Goal: Navigation & Orientation: Understand site structure

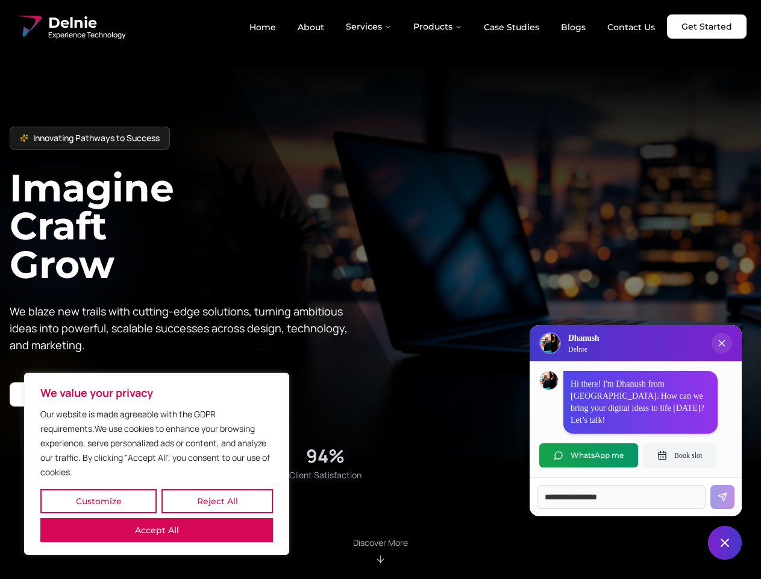
click at [98, 501] on button "Customize" at bounding box center [98, 501] width 116 height 24
click at [0, 0] on div at bounding box center [0, 0] width 0 height 0
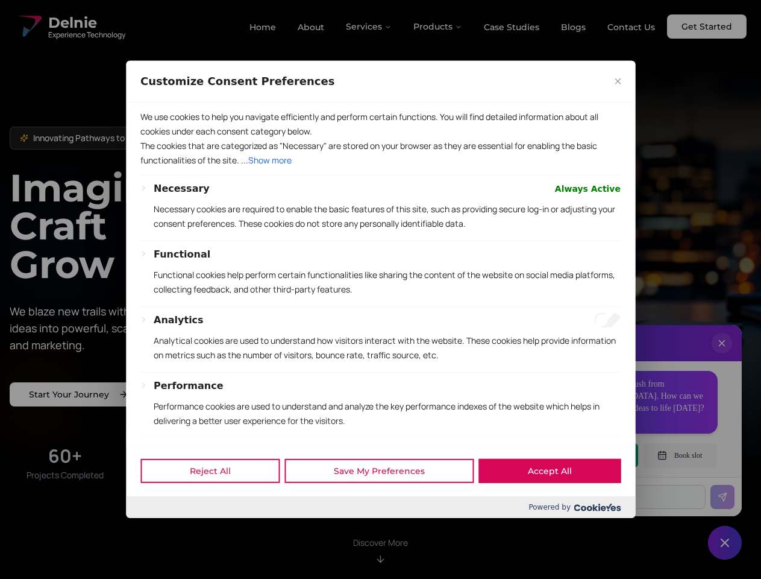
click at [157, 139] on p "We use cookies to help you navigate efficiently and perform certain functions. …" at bounding box center [380, 124] width 480 height 29
click at [380, 168] on p "The cookies that are categorized as "Necessary" are stored on your browser as t…" at bounding box center [380, 153] width 480 height 29
click at [369, 27] on div at bounding box center [380, 289] width 761 height 579
click at [438, 27] on div at bounding box center [380, 289] width 761 height 579
click at [722, 355] on div at bounding box center [380, 289] width 761 height 579
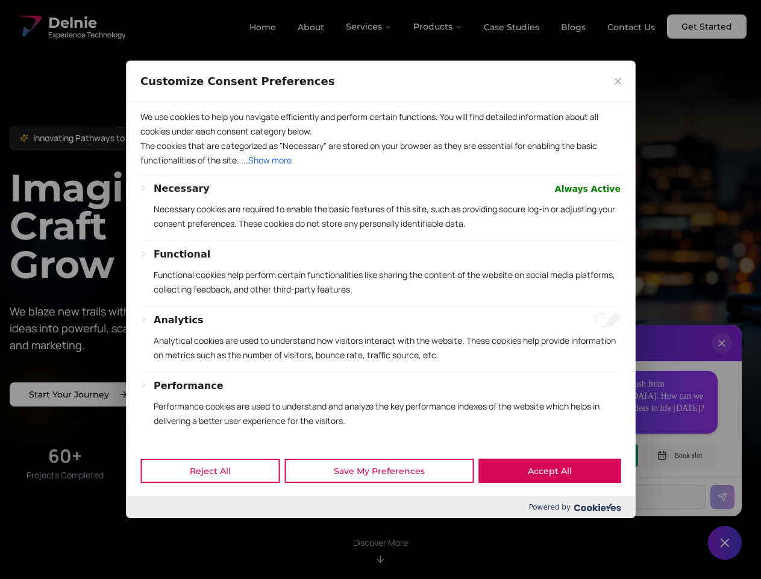
click at [589, 455] on div "Reject All Save My Preferences Accept All" at bounding box center [380, 470] width 509 height 51
click at [680, 455] on div at bounding box center [380, 289] width 761 height 579
click at [725, 542] on div at bounding box center [380, 289] width 761 height 579
